Goal: Information Seeking & Learning: Learn about a topic

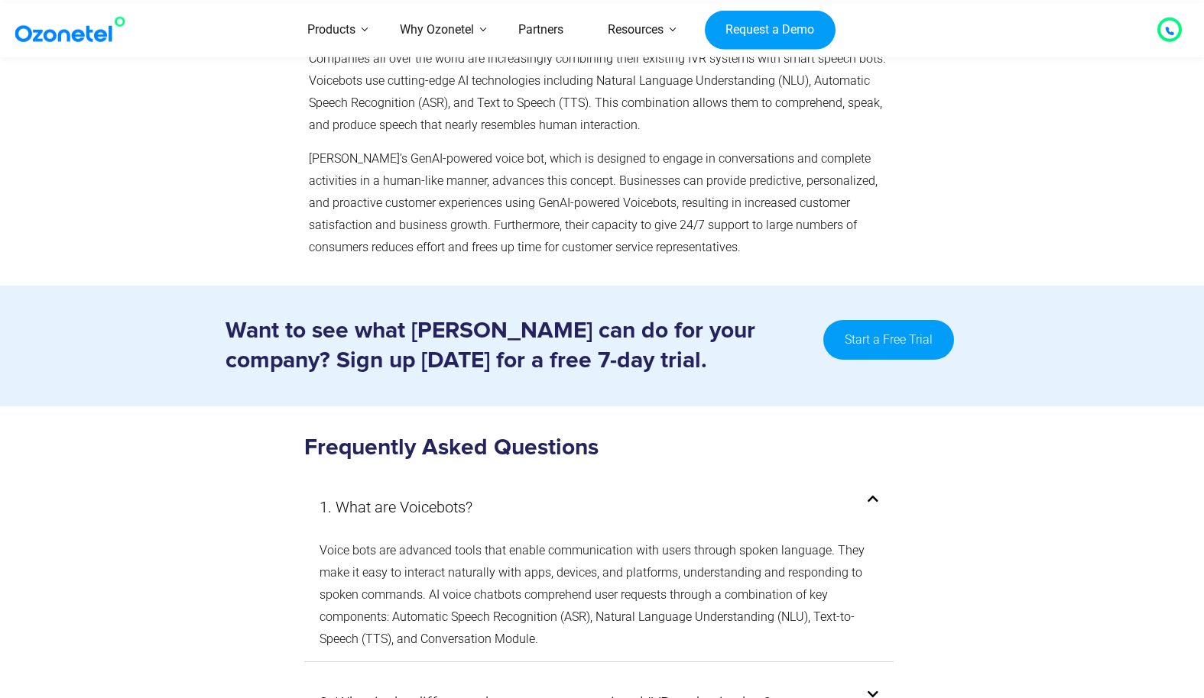
scroll to position [7665, 0]
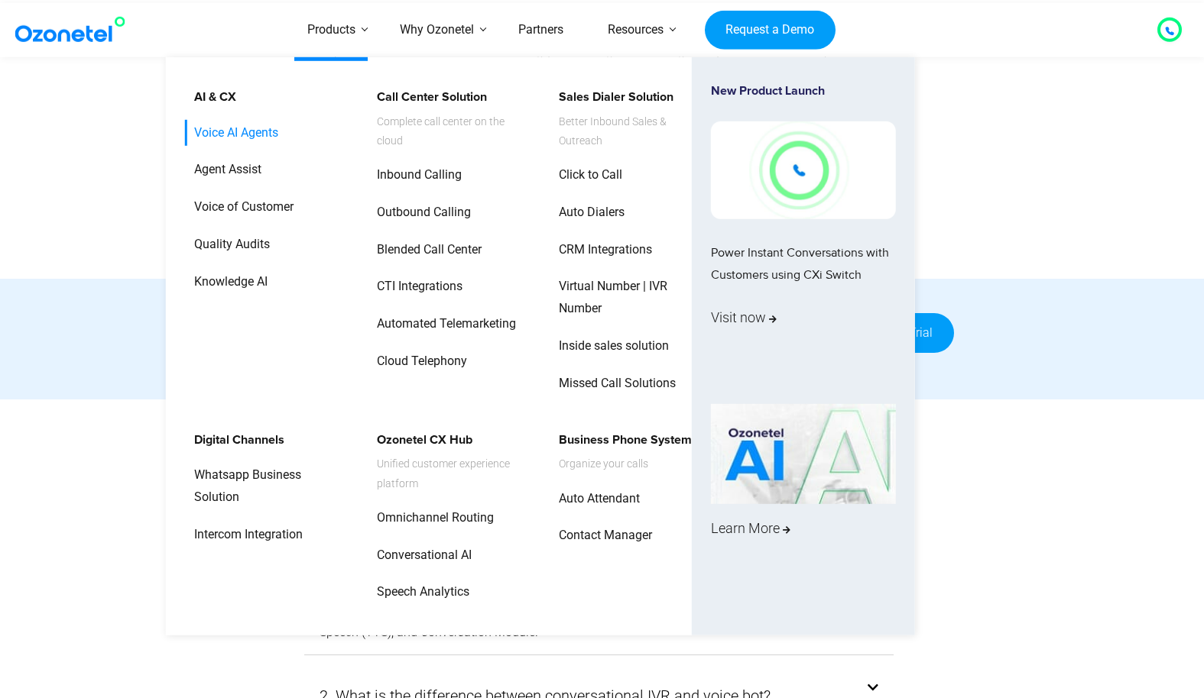
click at [251, 138] on link "Voice AI Agents" at bounding box center [232, 132] width 96 height 27
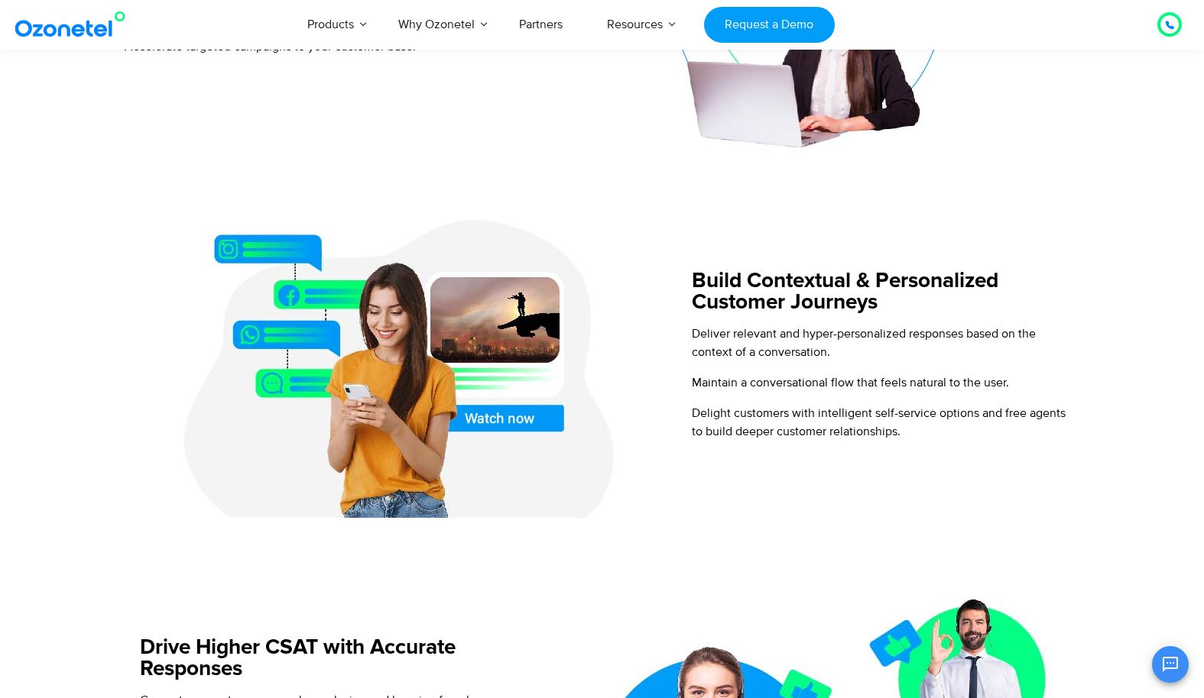
scroll to position [902, 0]
